Goal: Task Accomplishment & Management: Use online tool/utility

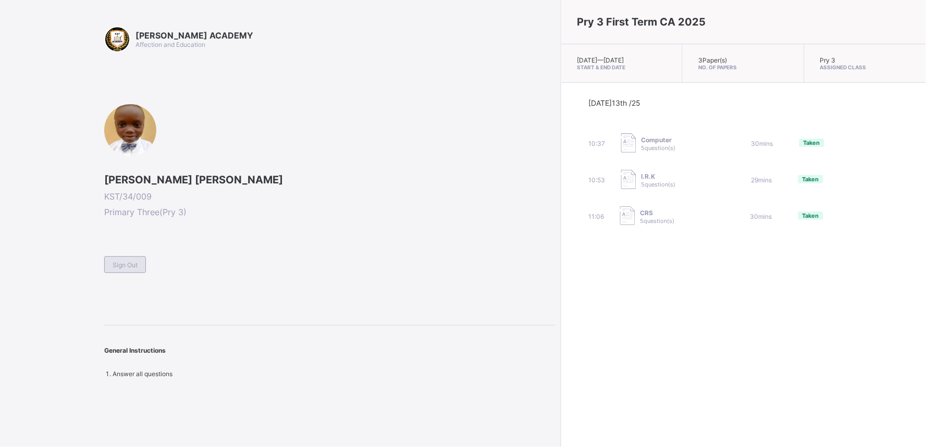
click at [121, 266] on span "Sign Out" at bounding box center [125, 265] width 25 height 8
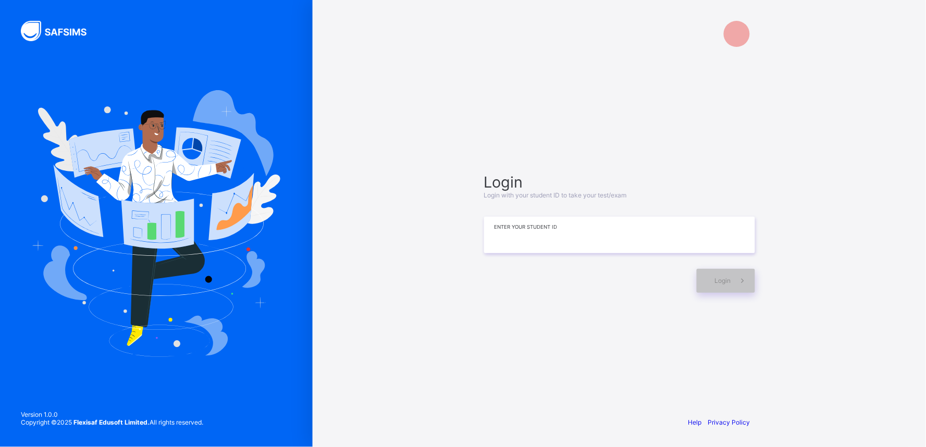
click at [545, 247] on input at bounding box center [619, 235] width 271 height 36
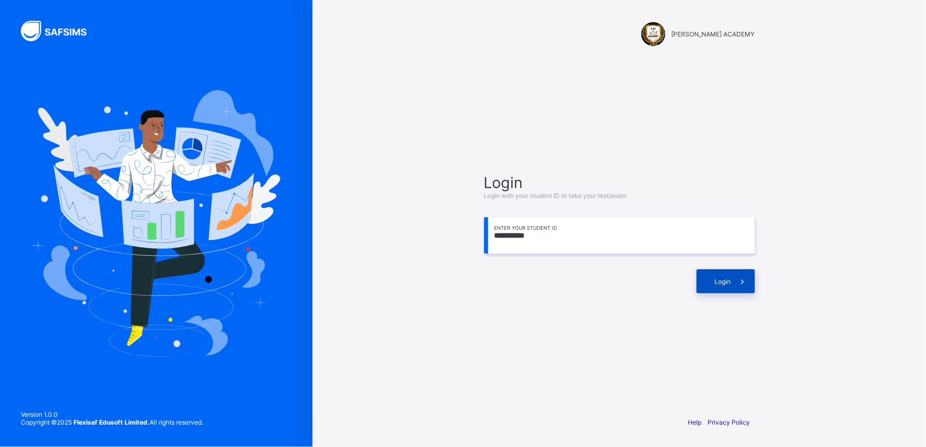
type input "**********"
click at [710, 285] on div "Login" at bounding box center [726, 281] width 58 height 24
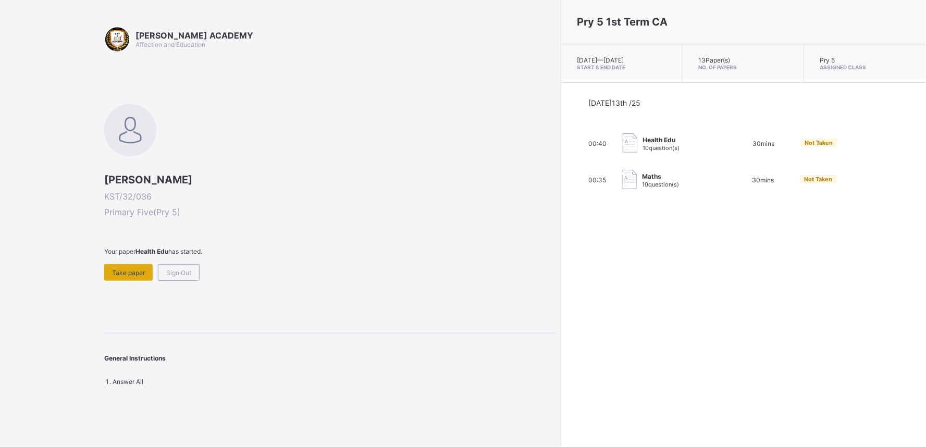
click at [122, 272] on span "Take paper" at bounding box center [128, 273] width 33 height 8
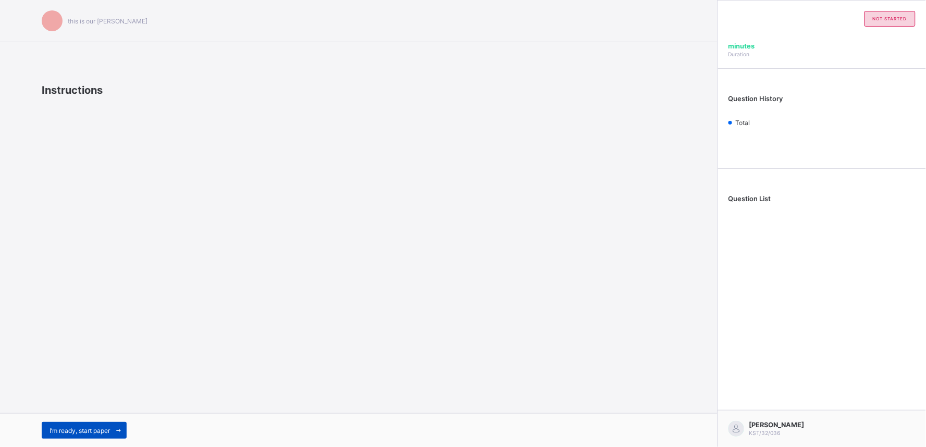
click at [95, 431] on span "I’m ready, start paper" at bounding box center [79, 431] width 60 height 8
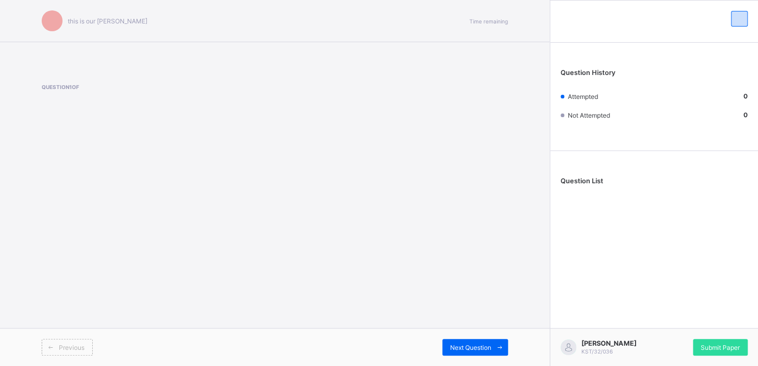
click at [329, 172] on div "this is our [PERSON_NAME] Time remaining Question 1 of Previous Next Question" at bounding box center [275, 183] width 550 height 366
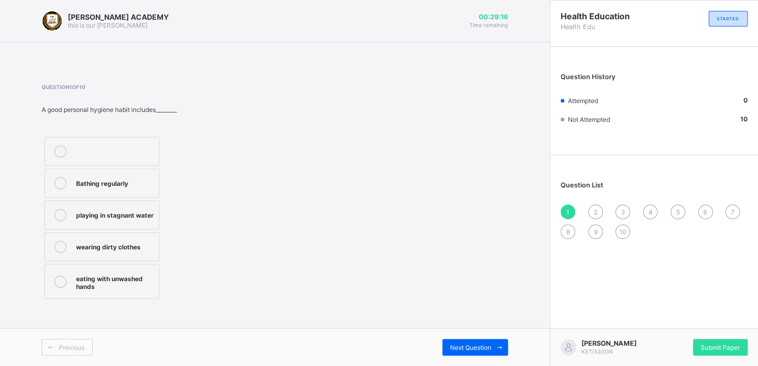
click at [595, 212] on span "2" at bounding box center [595, 212] width 4 height 8
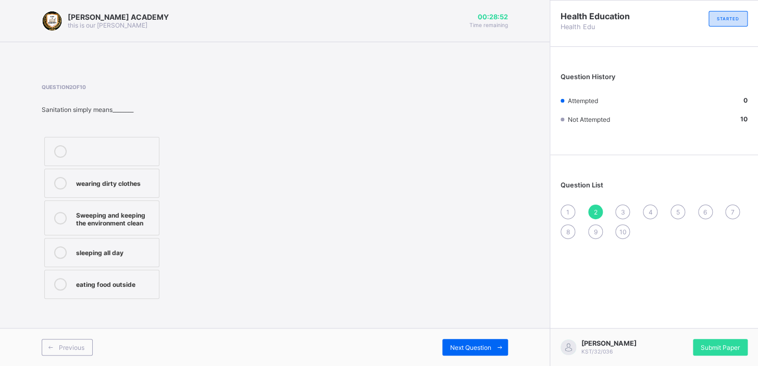
click at [145, 214] on div "Sweeping and keeping the environment clean" at bounding box center [115, 218] width 78 height 18
click at [500, 343] on span at bounding box center [499, 347] width 17 height 17
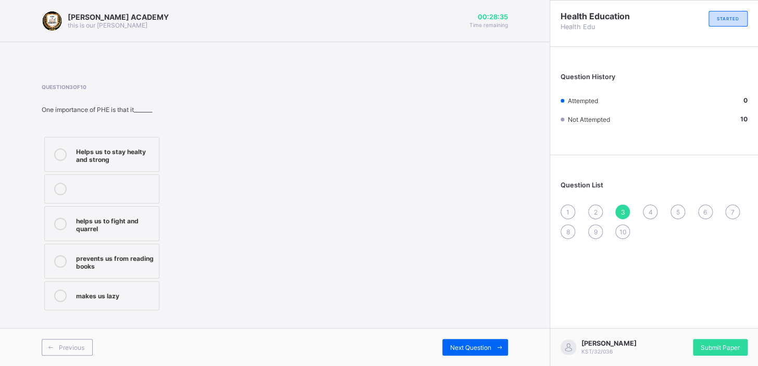
click at [591, 208] on div "2" at bounding box center [595, 212] width 15 height 15
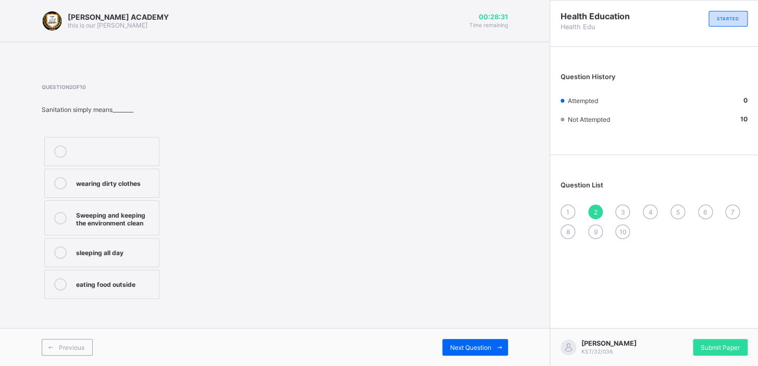
click at [150, 219] on div "Sweeping and keeping the environment clean" at bounding box center [115, 218] width 78 height 18
click at [623, 212] on span "3" at bounding box center [622, 212] width 4 height 8
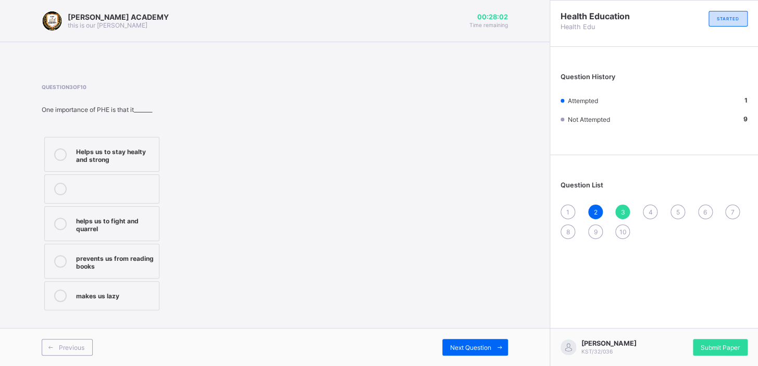
click at [143, 144] on label "Helps us to stay healty and strong" at bounding box center [101, 154] width 115 height 35
click at [463, 339] on div "Next Question" at bounding box center [475, 347] width 66 height 17
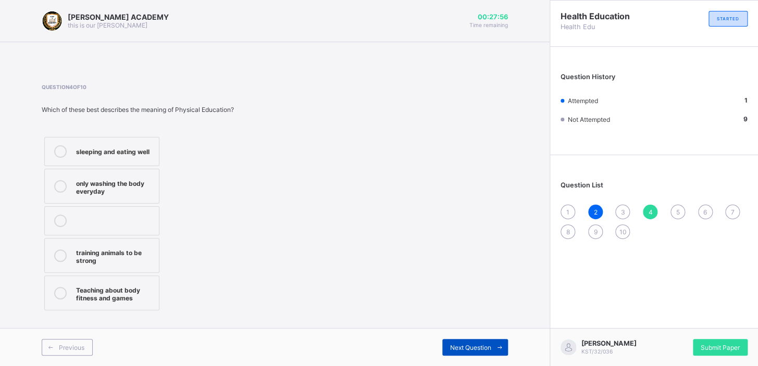
click at [463, 340] on div "Next Question" at bounding box center [475, 347] width 66 height 17
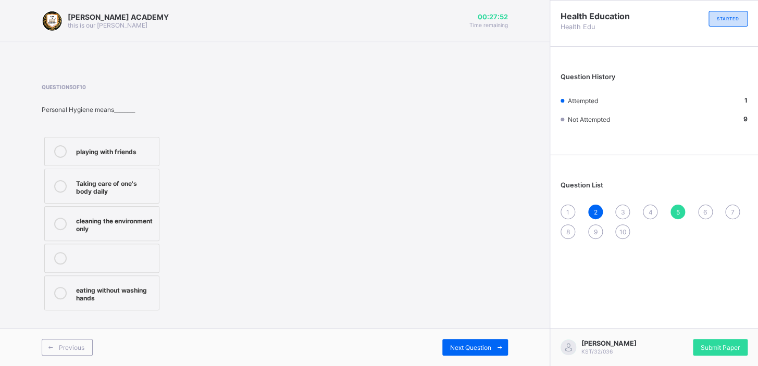
click at [619, 209] on div "3" at bounding box center [622, 212] width 15 height 15
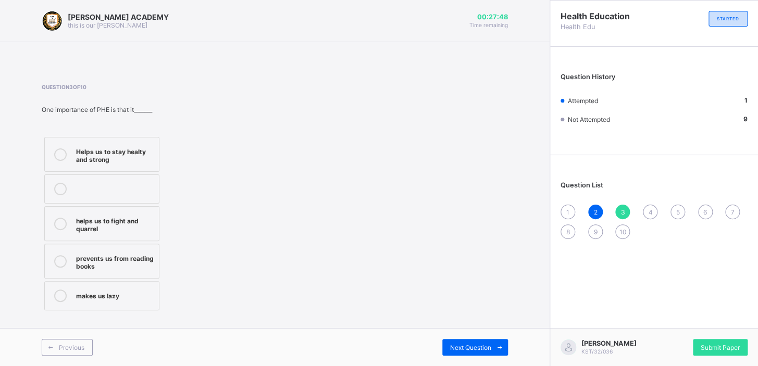
click at [134, 156] on div "Helps us to stay healty and strong" at bounding box center [115, 154] width 78 height 18
click at [648, 206] on div "4" at bounding box center [650, 212] width 15 height 15
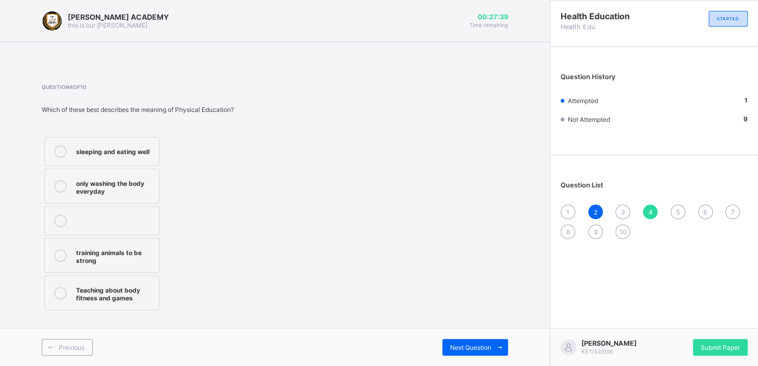
click at [618, 209] on div "3" at bounding box center [622, 212] width 15 height 15
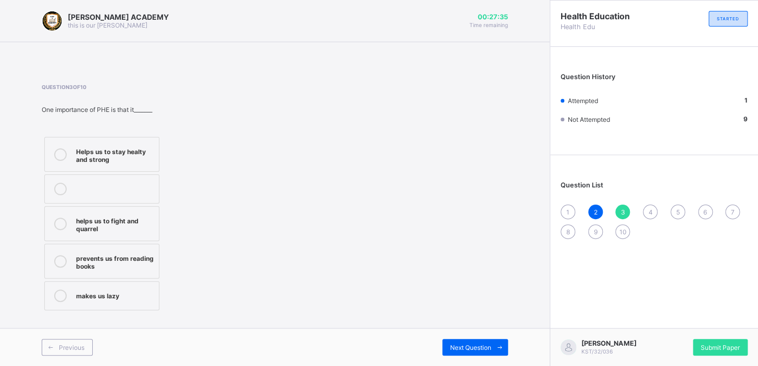
click at [104, 163] on div "Helps us to stay healty and strong" at bounding box center [115, 154] width 78 height 18
click at [644, 209] on div "4" at bounding box center [650, 212] width 15 height 15
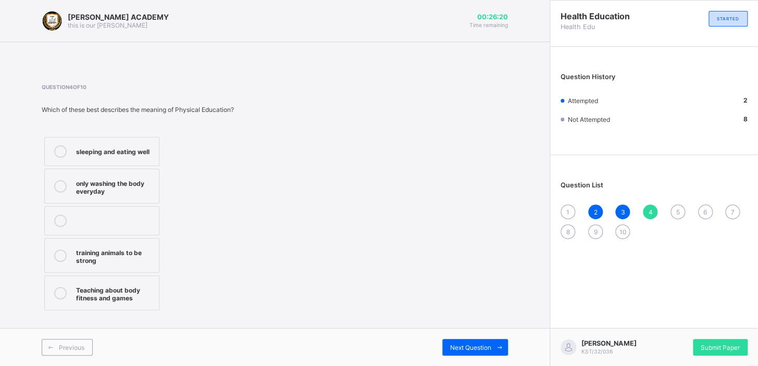
click at [58, 144] on label "sleeping and eating well" at bounding box center [101, 151] width 115 height 29
click at [470, 343] on div "Next Question" at bounding box center [475, 347] width 66 height 17
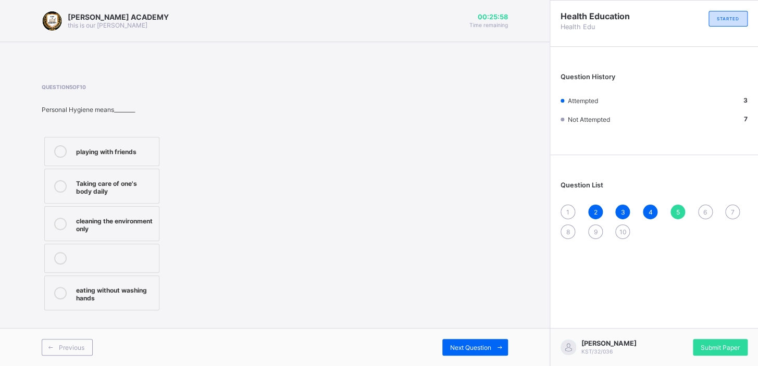
click at [135, 180] on div "Taking care of one's body daily" at bounding box center [115, 186] width 78 height 18
click at [649, 205] on div "4" at bounding box center [650, 212] width 15 height 15
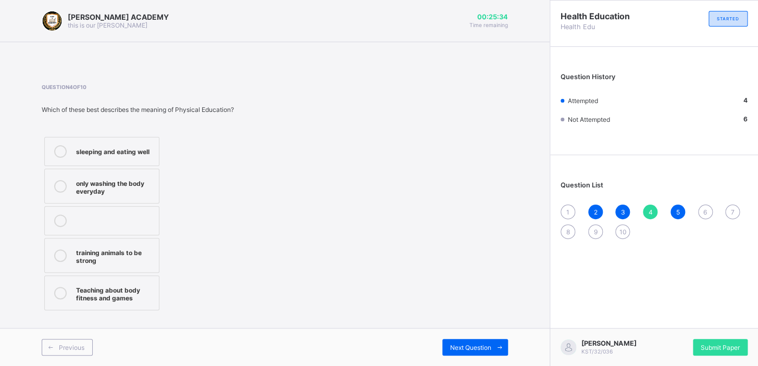
click at [706, 209] on span "6" at bounding box center [705, 212] width 4 height 8
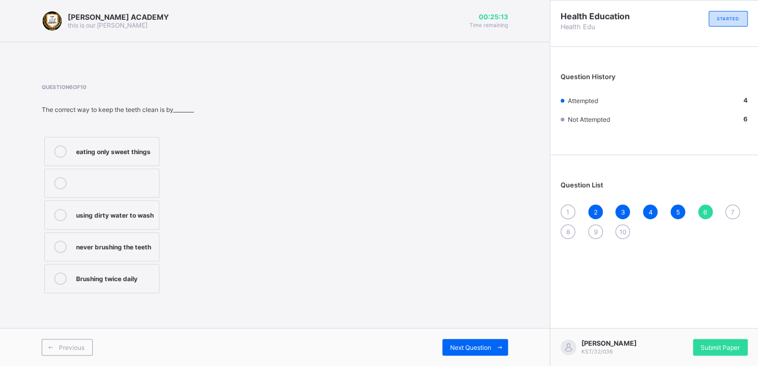
click at [107, 278] on div "Brushing twice daily" at bounding box center [115, 277] width 78 height 10
click at [481, 344] on span "Next Question" at bounding box center [470, 348] width 41 height 8
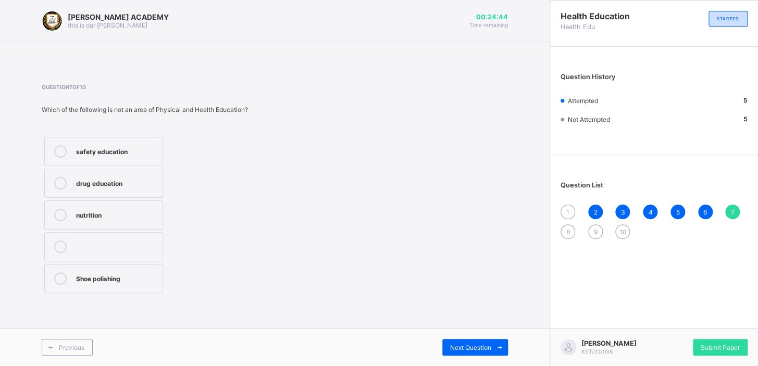
click at [99, 181] on div "drug education" at bounding box center [116, 182] width 81 height 10
click at [455, 344] on span "Next Question" at bounding box center [470, 348] width 41 height 8
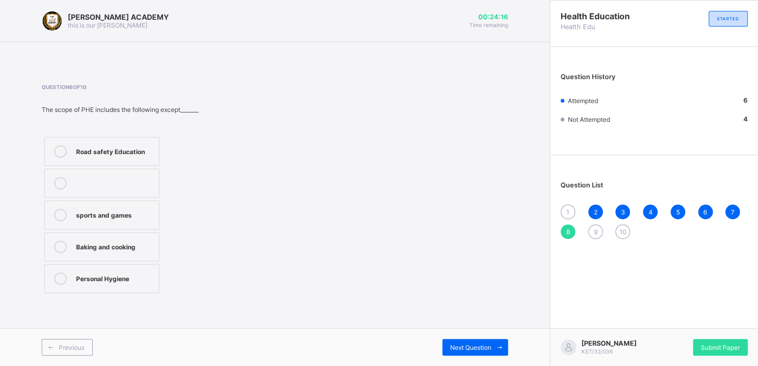
click at [109, 276] on div "Personal Hygiene" at bounding box center [115, 277] width 78 height 10
click at [460, 344] on span "Next Question" at bounding box center [470, 348] width 41 height 8
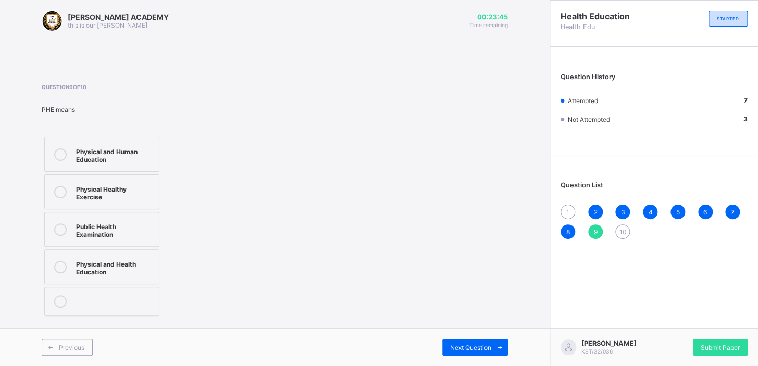
click at [112, 265] on div "Physical and Health Education" at bounding box center [115, 267] width 78 height 18
click at [477, 339] on div "Next Question" at bounding box center [475, 347] width 66 height 17
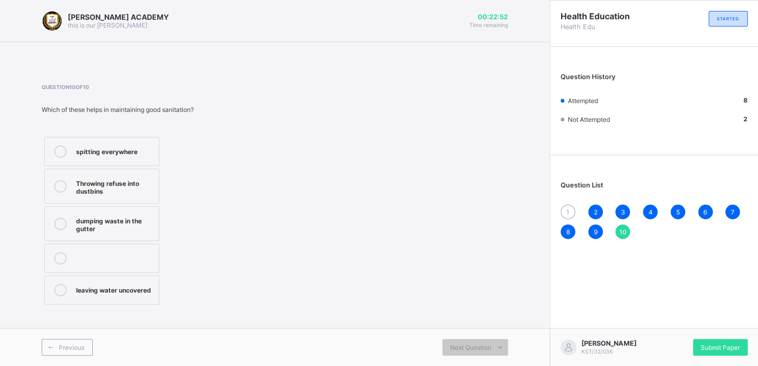
click at [104, 172] on label "Throwing refuse into dustbins" at bounding box center [101, 186] width 115 height 35
click at [566, 208] on span "1" at bounding box center [567, 212] width 3 height 8
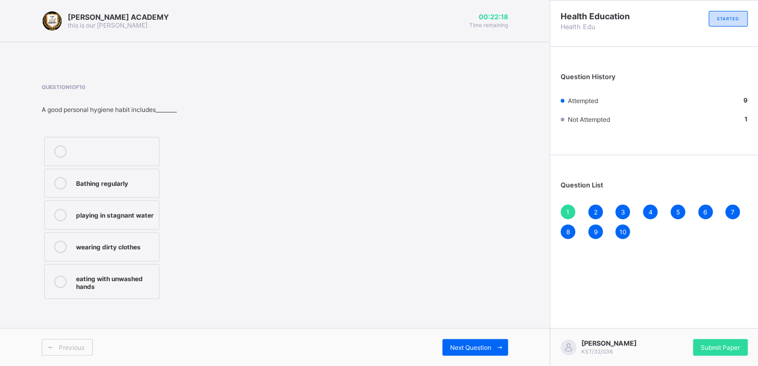
click at [149, 175] on label "Bathing regularly" at bounding box center [101, 183] width 115 height 29
click at [622, 232] on span "10" at bounding box center [622, 232] width 7 height 8
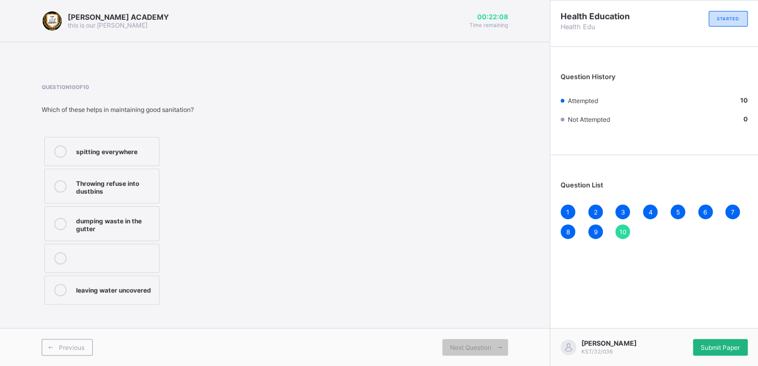
click at [724, 348] on span "Submit Paper" at bounding box center [720, 348] width 39 height 8
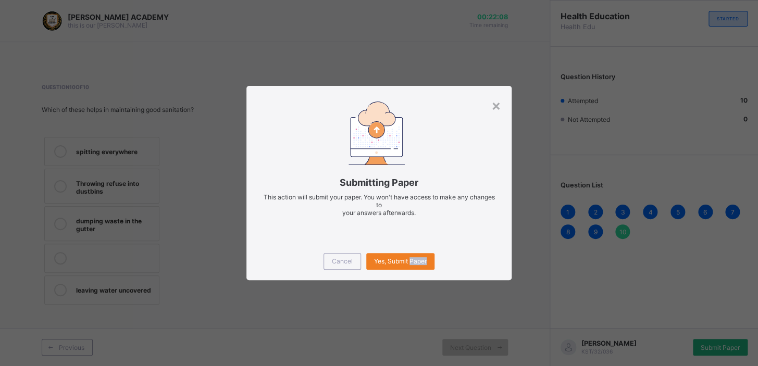
click at [724, 348] on div "× Submitting Paper This action will submit your paper. You won't have access to…" at bounding box center [379, 183] width 758 height 366
click at [381, 259] on span "Yes, Submit Paper" at bounding box center [400, 261] width 53 height 8
click at [381, 259] on div "Yes, Submit Paper" at bounding box center [400, 261] width 68 height 17
click at [415, 255] on div "Yes, Submit Paper" at bounding box center [400, 261] width 68 height 17
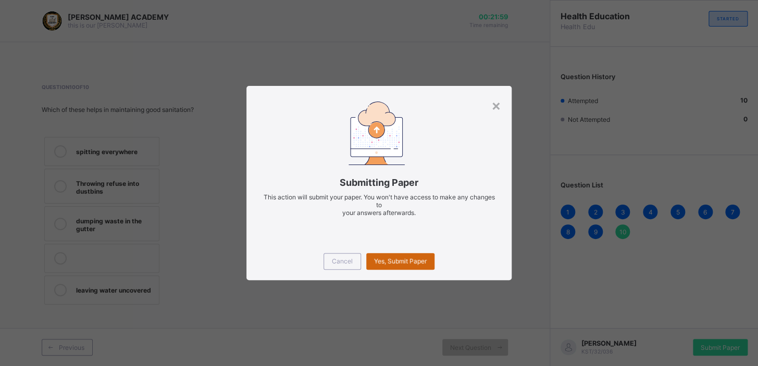
click at [415, 255] on div "Yes, Submit Paper" at bounding box center [400, 261] width 68 height 17
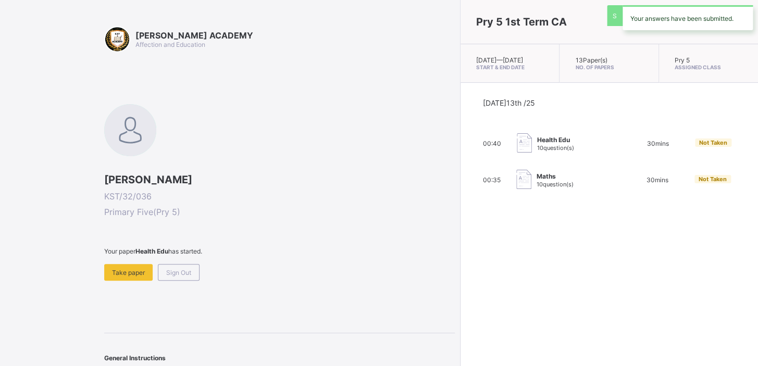
click at [460, 258] on div "Pry 5 1st Term CA [DATE] — [GEOGRAPHIC_DATA][DATE] Start & End Date 13 Paper(s)…" at bounding box center [609, 183] width 298 height 366
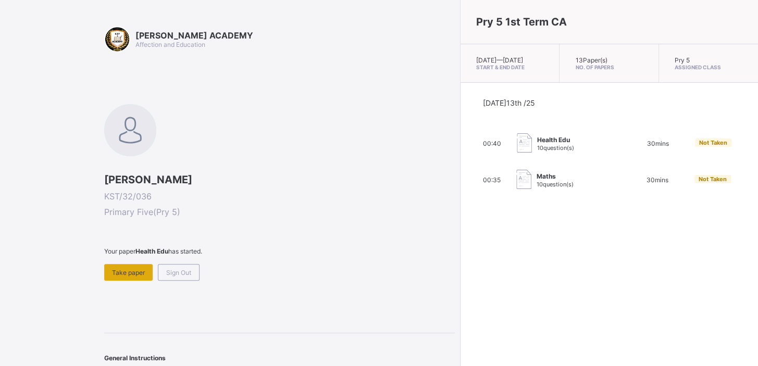
click at [119, 274] on span "Take paper" at bounding box center [128, 273] width 33 height 8
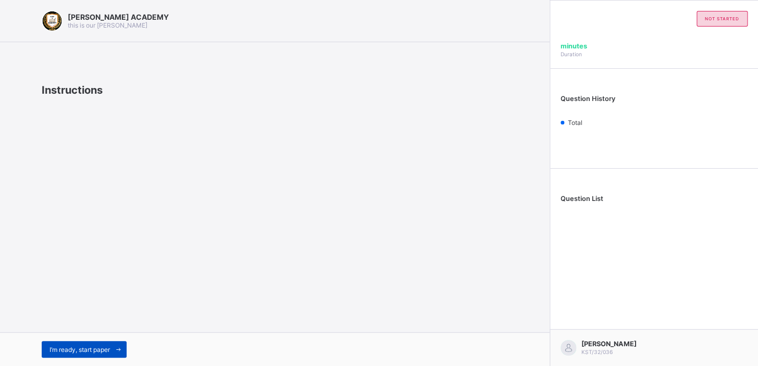
click at [96, 351] on span "I’m ready, start paper" at bounding box center [79, 350] width 60 height 8
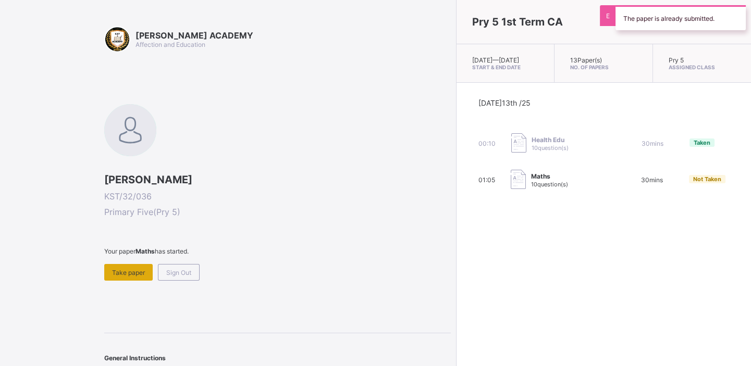
click at [121, 272] on span "Take paper" at bounding box center [128, 273] width 33 height 8
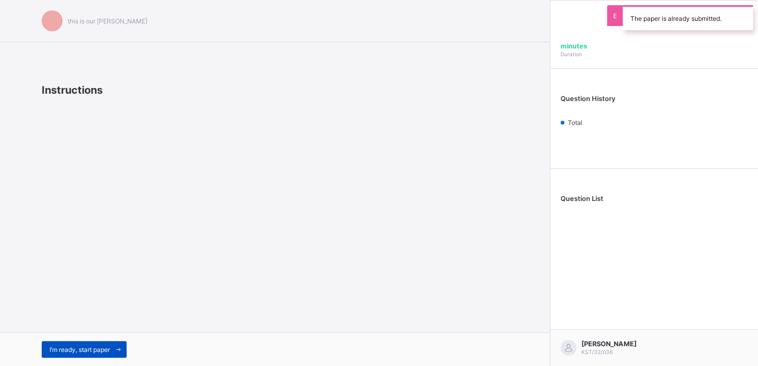
click at [107, 346] on span "I’m ready, start paper" at bounding box center [79, 350] width 60 height 8
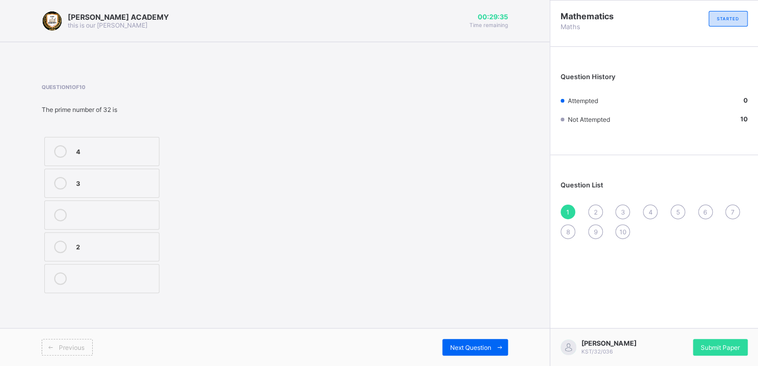
click at [105, 246] on div "2" at bounding box center [115, 246] width 78 height 10
click at [464, 346] on span "Next Question" at bounding box center [470, 348] width 41 height 8
click at [108, 268] on label ">" at bounding box center [101, 278] width 115 height 29
click at [478, 341] on div "Next Question" at bounding box center [475, 347] width 66 height 17
click at [129, 213] on div "1364" at bounding box center [115, 214] width 78 height 10
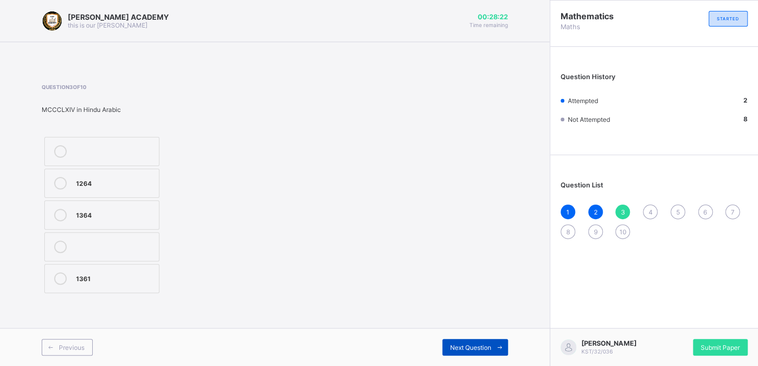
click at [493, 342] on span at bounding box center [499, 347] width 17 height 17
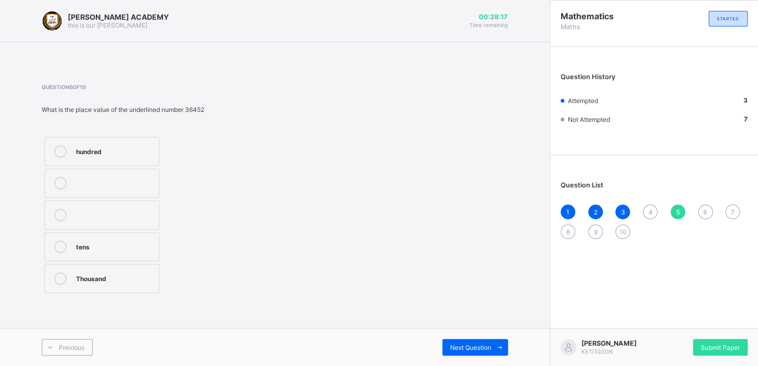
click at [651, 214] on span "4" at bounding box center [650, 212] width 4 height 8
click at [110, 180] on div "cmlxx" at bounding box center [115, 182] width 78 height 10
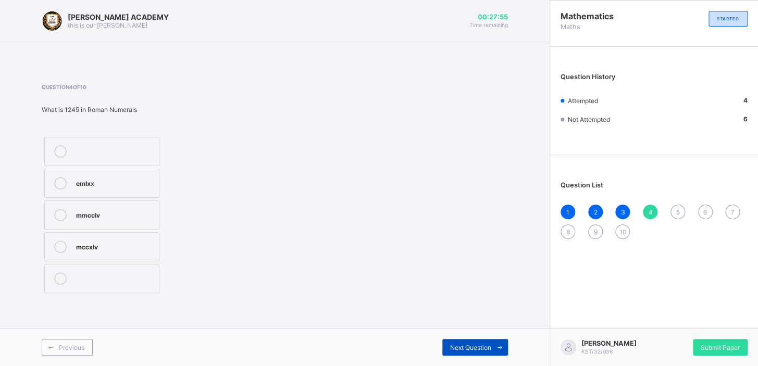
click at [465, 349] on span "Next Question" at bounding box center [470, 348] width 41 height 8
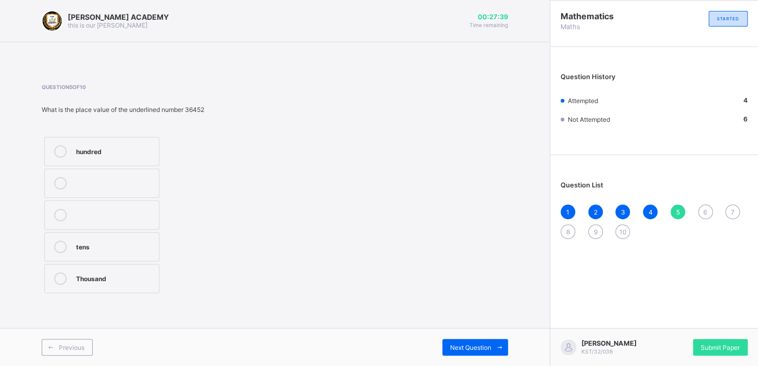
click at [106, 155] on div "hundred" at bounding box center [115, 150] width 78 height 10
click at [464, 343] on div "Next Question" at bounding box center [475, 347] width 66 height 17
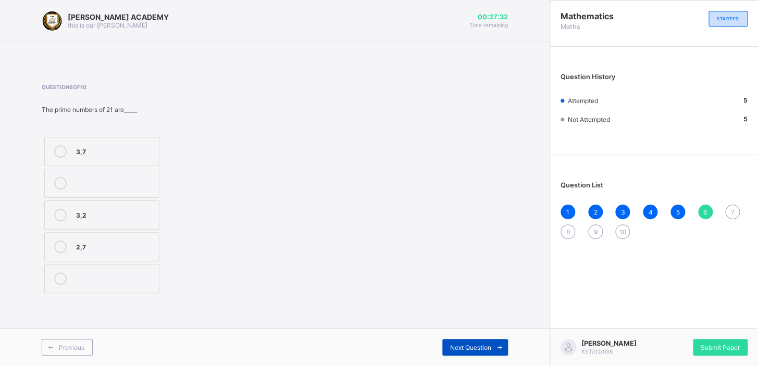
click at [464, 343] on div "Next Question" at bounding box center [475, 347] width 66 height 17
click at [699, 207] on div "6" at bounding box center [705, 212] width 15 height 15
click at [116, 246] on div "2,7" at bounding box center [115, 246] width 78 height 10
click at [487, 364] on div "Previous Next Question" at bounding box center [275, 347] width 550 height 38
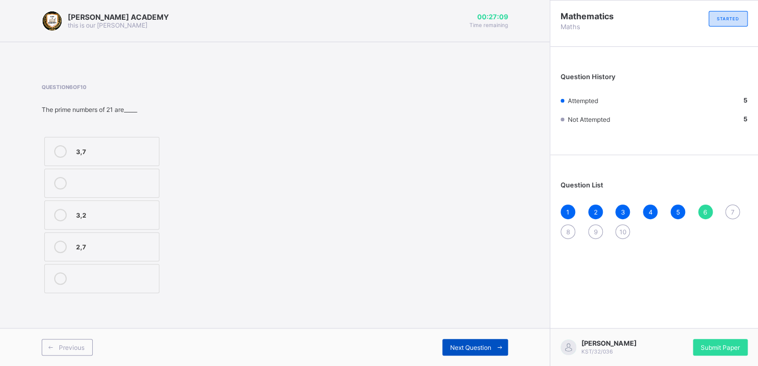
click at [478, 342] on div "Next Question" at bounding box center [475, 347] width 66 height 17
click at [88, 250] on div ">" at bounding box center [115, 246] width 78 height 10
click at [507, 348] on span at bounding box center [499, 347] width 17 height 17
click at [500, 344] on icon at bounding box center [500, 347] width 8 height 7
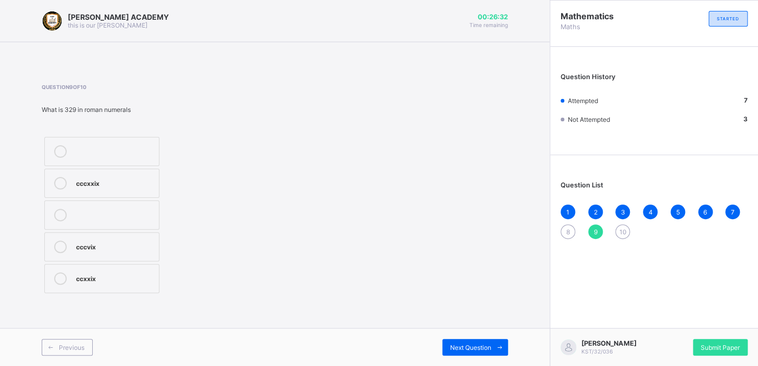
click at [562, 224] on div "1 2 3 4 5 6 7 8 9 10" at bounding box center [654, 222] width 187 height 34
click at [568, 229] on span "8" at bounding box center [568, 232] width 4 height 8
drag, startPoint x: 194, startPoint y: 271, endPoint x: 184, endPoint y: 252, distance: 21.2
click at [184, 252] on div "37 34 38" at bounding box center [142, 215] width 201 height 162
click at [109, 172] on label "37" at bounding box center [101, 183] width 115 height 29
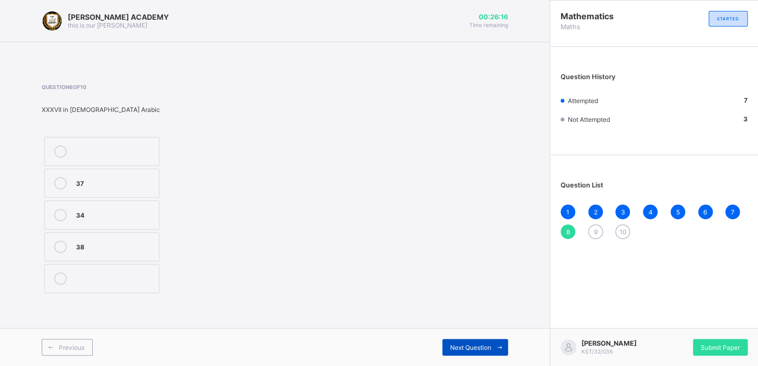
click at [461, 348] on span "Next Question" at bounding box center [470, 348] width 41 height 8
click at [568, 205] on div "1" at bounding box center [568, 212] width 15 height 15
click at [591, 228] on div "9" at bounding box center [595, 232] width 15 height 15
click at [567, 208] on span "1" at bounding box center [567, 212] width 3 height 8
click at [591, 242] on div "Question List 1 2 3 4 5 6 7 8 9 10" at bounding box center [654, 204] width 208 height 89
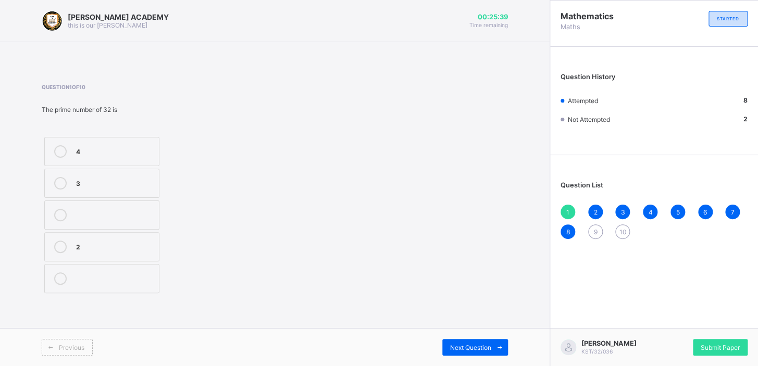
click at [591, 242] on div "Question List 1 2 3 4 5 6 7 8 9 10" at bounding box center [654, 204] width 208 height 89
drag, startPoint x: 591, startPoint y: 243, endPoint x: 598, endPoint y: 230, distance: 14.7
click at [598, 230] on div "Question List 1 2 3 4 5 6 7 8 9 10" at bounding box center [654, 204] width 208 height 89
click at [597, 230] on div "9" at bounding box center [595, 232] width 15 height 15
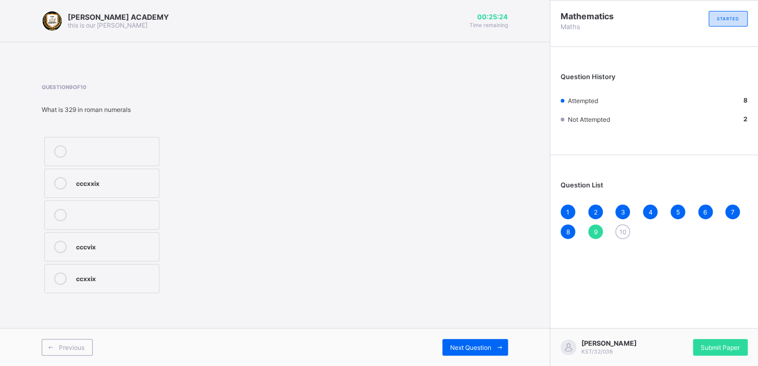
click at [147, 183] on div "cccxxix" at bounding box center [115, 182] width 78 height 10
click at [468, 345] on span "Next Question" at bounding box center [470, 348] width 41 height 8
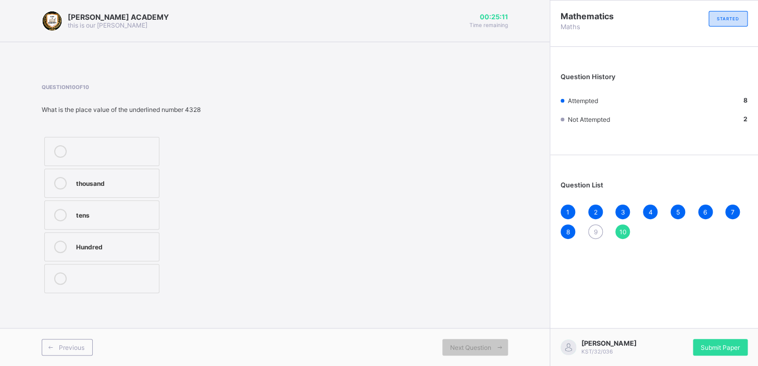
click at [592, 228] on div "9" at bounding box center [595, 232] width 15 height 15
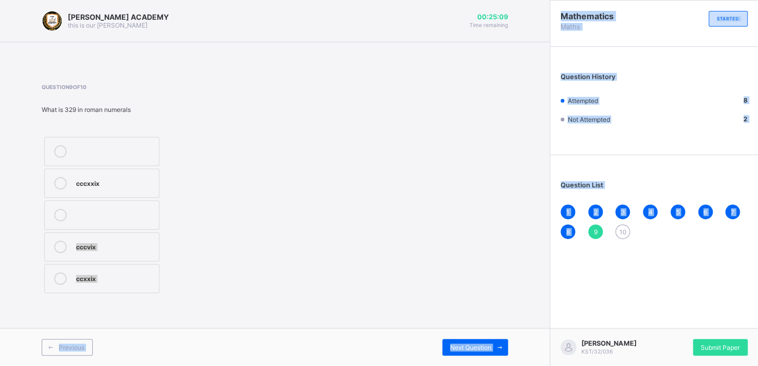
drag, startPoint x: 592, startPoint y: 228, endPoint x: 409, endPoint y: 225, distance: 182.9
click at [409, 225] on div "[PERSON_NAME] ACADEMY this is our [PERSON_NAME] 00:25:09 Time remaining Questio…" at bounding box center [379, 183] width 758 height 366
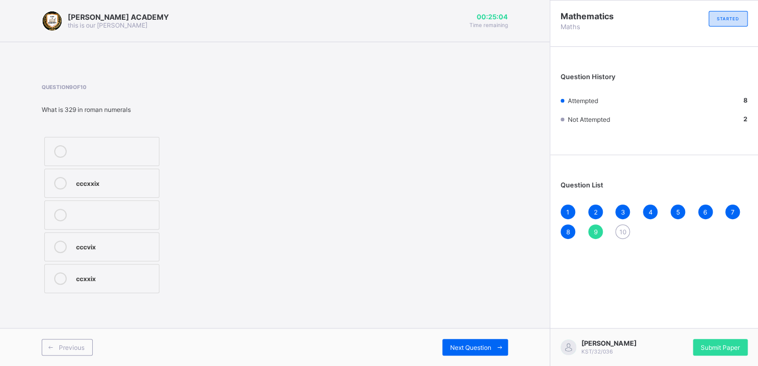
click at [141, 193] on label "cccxxix" at bounding box center [101, 183] width 115 height 29
click at [469, 349] on span "Next Question" at bounding box center [470, 348] width 41 height 8
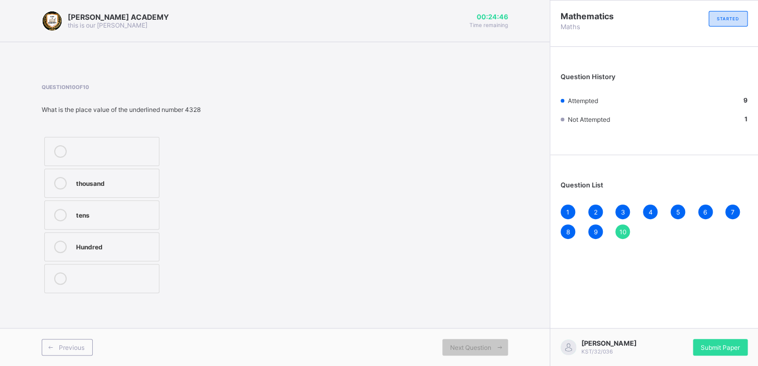
click at [733, 208] on span "7" at bounding box center [733, 212] width 4 height 8
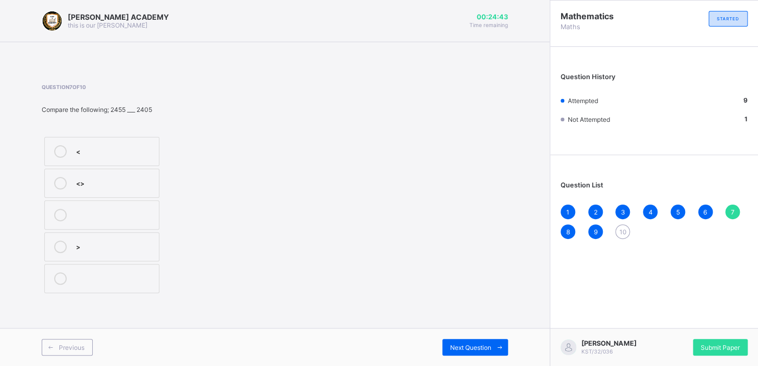
click at [703, 208] on span "6" at bounding box center [705, 212] width 4 height 8
click at [677, 212] on span "5" at bounding box center [678, 212] width 4 height 8
click at [91, 275] on div "Thousand" at bounding box center [115, 277] width 78 height 10
click at [620, 231] on span "10" at bounding box center [622, 232] width 7 height 8
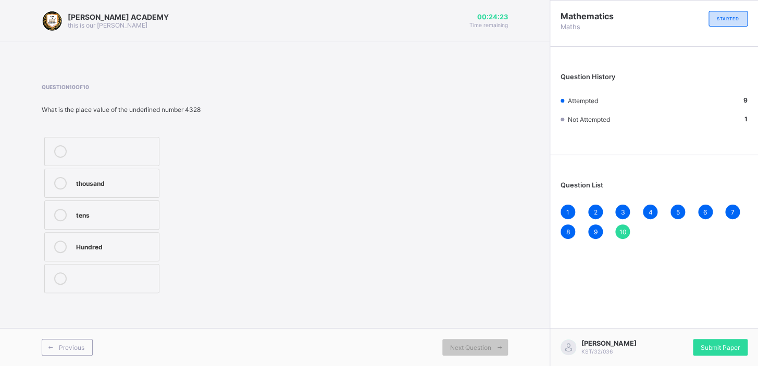
click at [107, 172] on label "thousand" at bounding box center [101, 183] width 115 height 29
click at [719, 343] on div "Submit Paper" at bounding box center [720, 347] width 55 height 17
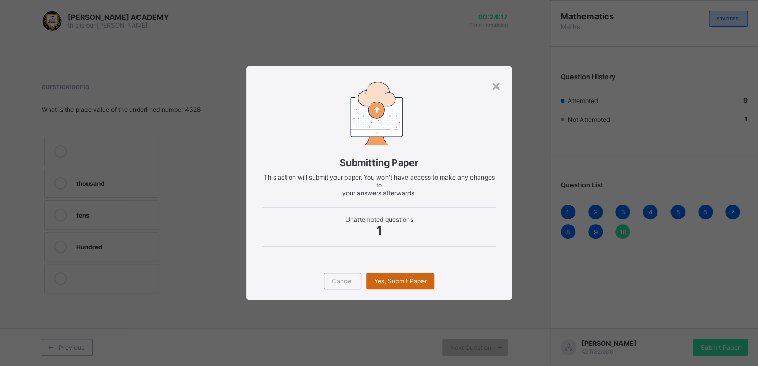
click at [396, 286] on div "Yes, Submit Paper" at bounding box center [400, 281] width 68 height 17
click at [392, 278] on div "Yes, Submit Paper" at bounding box center [400, 281] width 68 height 17
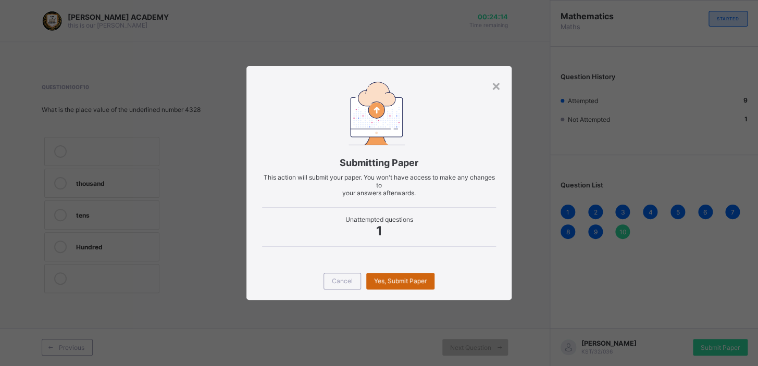
click at [392, 278] on span "Yes, Submit Paper" at bounding box center [400, 281] width 53 height 8
drag, startPoint x: 392, startPoint y: 277, endPoint x: 384, endPoint y: 275, distance: 8.6
click at [384, 275] on div "Yes, Submit Paper" at bounding box center [400, 281] width 68 height 17
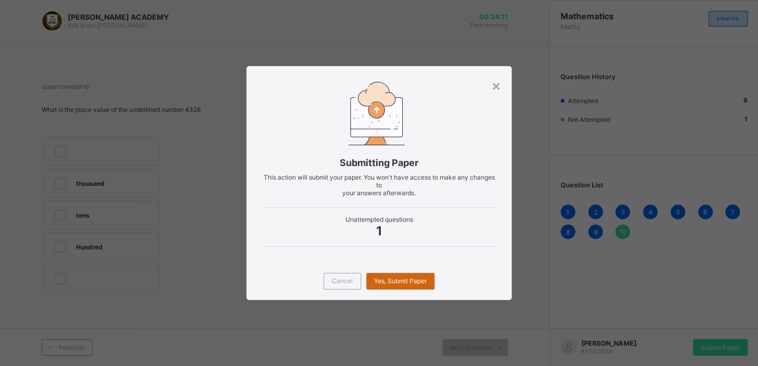
click at [384, 275] on div "Yes, Submit Paper" at bounding box center [400, 281] width 68 height 17
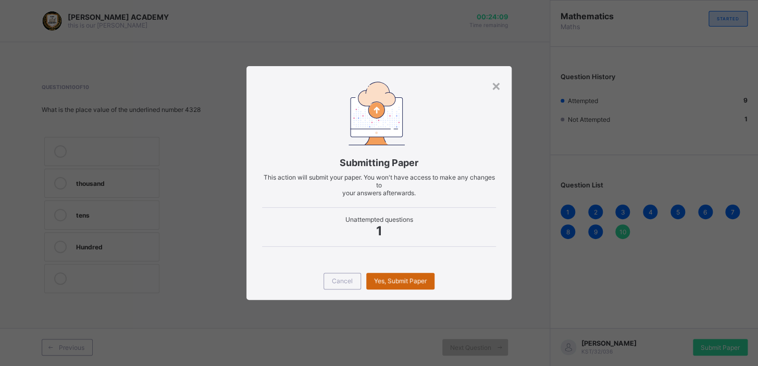
click at [384, 275] on div "Yes, Submit Paper" at bounding box center [400, 281] width 68 height 17
click at [384, 274] on div "Yes, Submit Paper" at bounding box center [400, 281] width 68 height 17
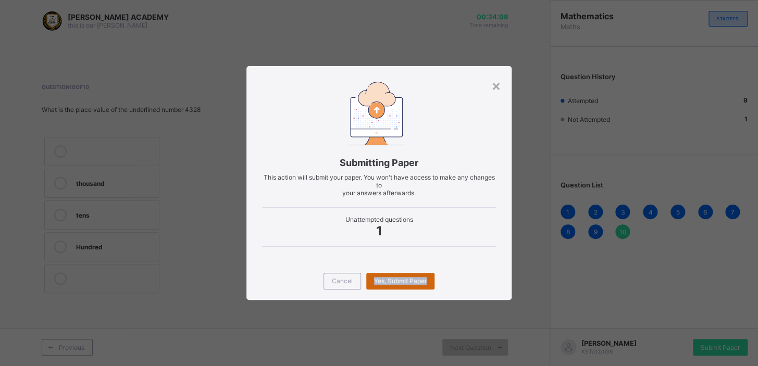
click at [384, 274] on div "Yes, Submit Paper" at bounding box center [400, 281] width 68 height 17
click at [381, 284] on div "Yes, Submit Paper" at bounding box center [400, 281] width 68 height 17
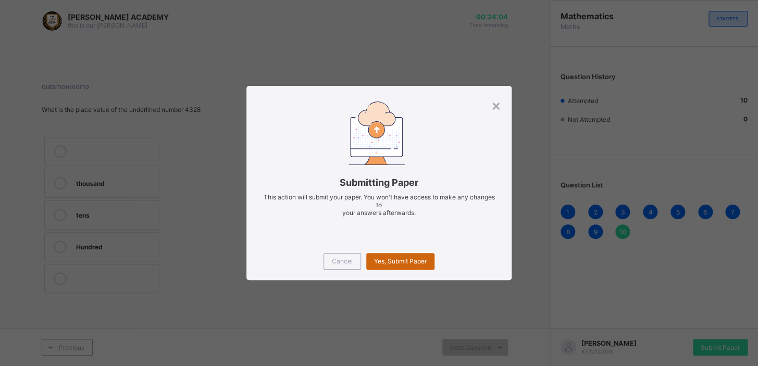
click at [384, 260] on span "Yes, Submit Paper" at bounding box center [400, 261] width 53 height 8
click at [384, 260] on div "Yes, Submit Paper" at bounding box center [400, 261] width 68 height 17
click at [384, 261] on div "Yes, Submit Paper" at bounding box center [400, 261] width 68 height 17
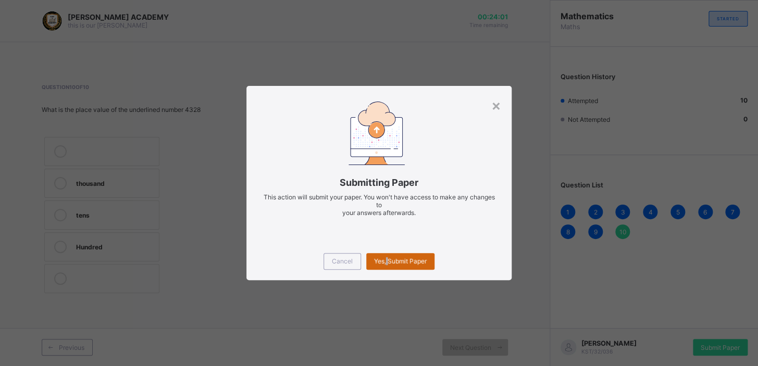
click at [384, 261] on span "Yes, Submit Paper" at bounding box center [400, 261] width 53 height 8
click at [430, 257] on div "Yes, Submit Paper" at bounding box center [400, 261] width 68 height 17
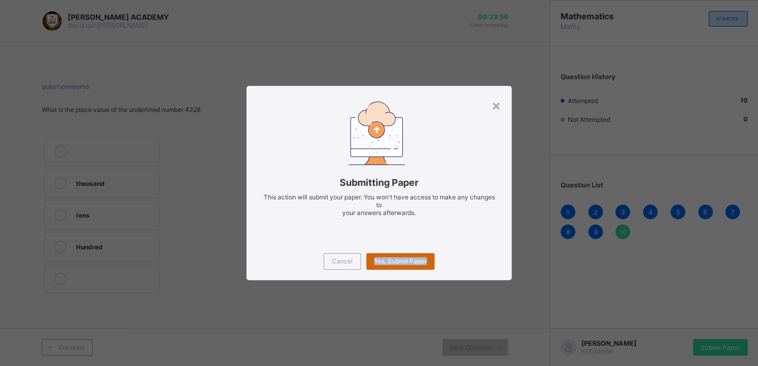
click at [376, 262] on div "Yes, Submit Paper" at bounding box center [400, 261] width 68 height 17
click at [376, 261] on div "Yes, Submit Paper" at bounding box center [400, 261] width 68 height 17
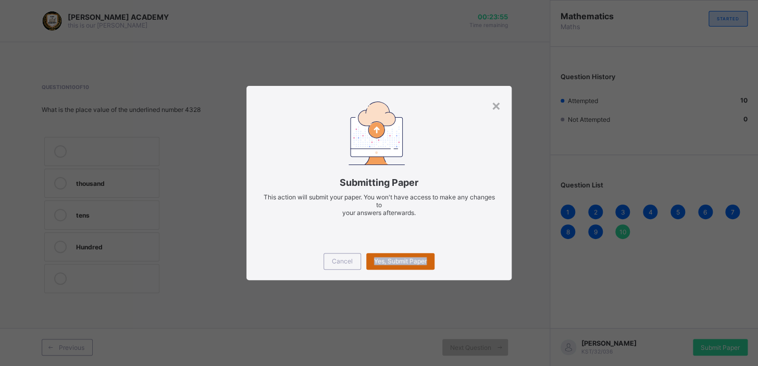
click at [376, 261] on div "Yes, Submit Paper" at bounding box center [400, 261] width 68 height 17
click at [376, 261] on span "Yes, Submit Paper" at bounding box center [400, 261] width 53 height 8
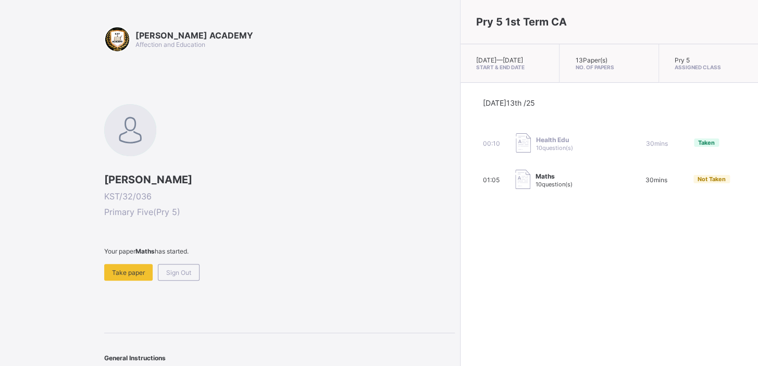
click at [698, 183] on span "Not Taken" at bounding box center [712, 179] width 28 height 7
click at [515, 185] on img at bounding box center [522, 179] width 15 height 19
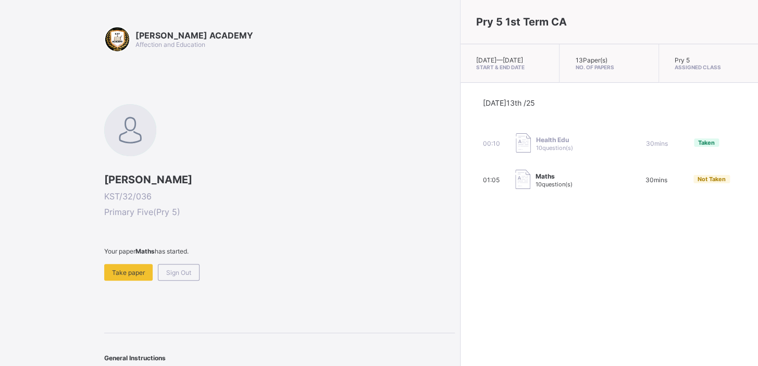
click at [515, 185] on img at bounding box center [522, 179] width 15 height 19
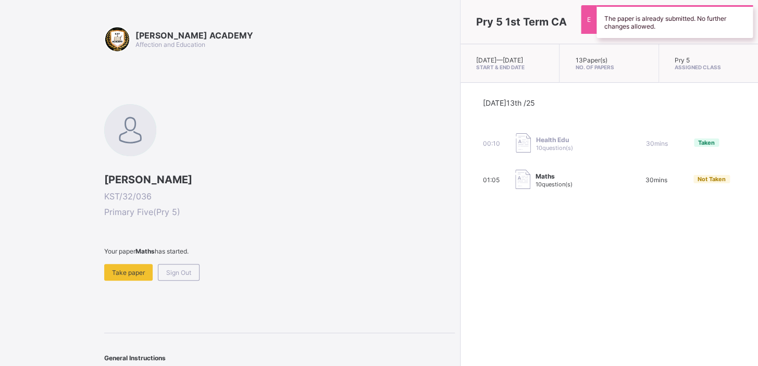
click at [515, 185] on img at bounding box center [522, 179] width 15 height 19
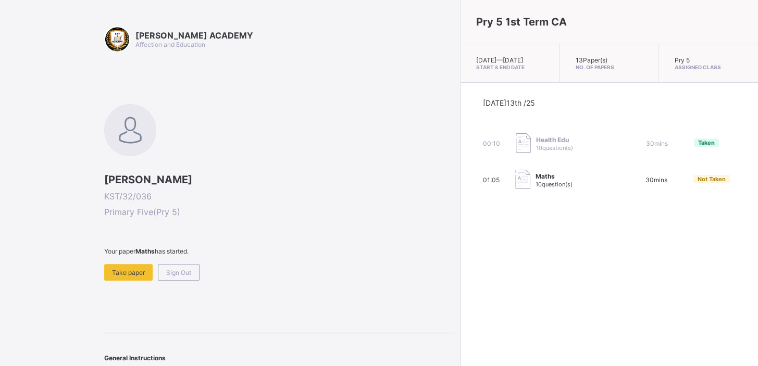
click at [515, 189] on img at bounding box center [522, 179] width 15 height 19
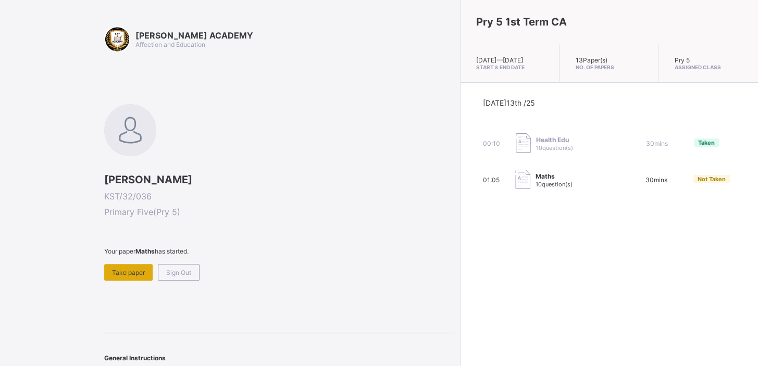
click at [139, 275] on span "Take paper" at bounding box center [128, 273] width 33 height 8
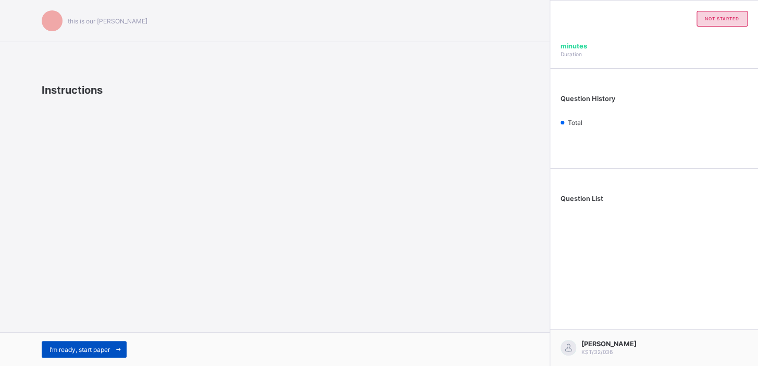
click at [98, 344] on div "I’m ready, start paper" at bounding box center [84, 349] width 85 height 17
